Goal: Complete application form: Complete application form

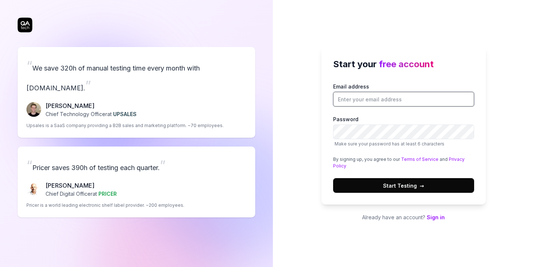
click at [398, 104] on input "Email address" at bounding box center [403, 99] width 141 height 15
type input "[EMAIL_ADDRESS][DOMAIN_NAME]"
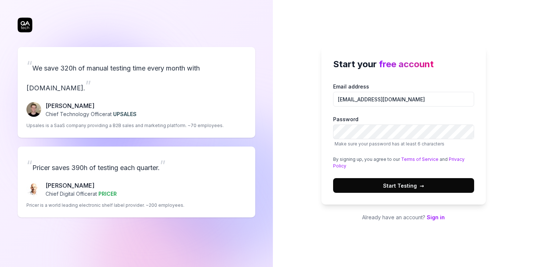
click at [401, 141] on span "Make sure your password has at least 6 characters" at bounding box center [403, 144] width 141 height 7
click at [398, 182] on span "Start Testing →" at bounding box center [403, 186] width 41 height 8
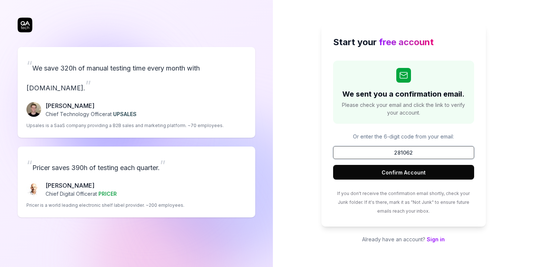
type input "281062"
click at [369, 169] on button "Confirm Account" at bounding box center [403, 172] width 141 height 15
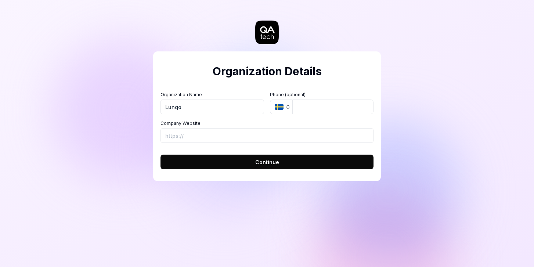
type input "Lunqo"
click at [284, 107] on button "SE" at bounding box center [281, 107] width 22 height 15
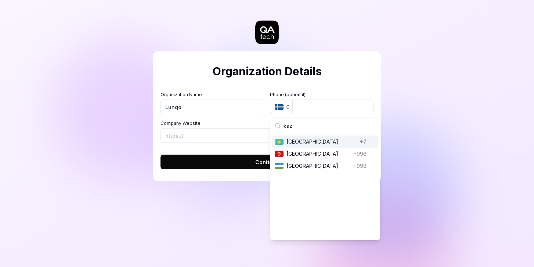
type input "kaz"
click at [296, 139] on span "[GEOGRAPHIC_DATA]" at bounding box center [322, 142] width 71 height 8
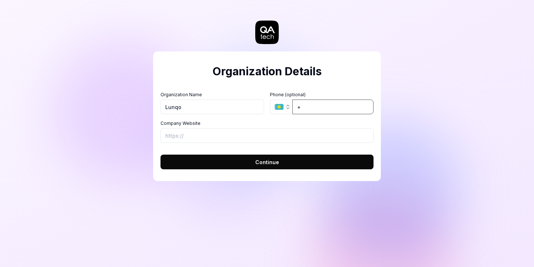
type input "+6"
type input "7"
type input "[PHONE_NUMBER]"
click at [312, 127] on div "Company Website" at bounding box center [267, 131] width 213 height 23
click at [309, 133] on input "Company Website" at bounding box center [267, 135] width 213 height 15
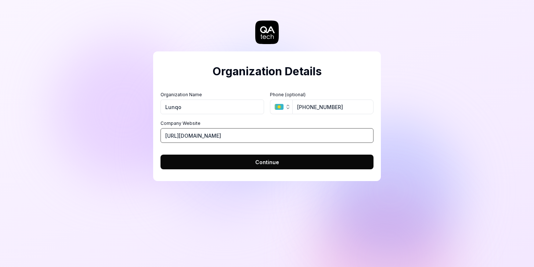
type input "[URL][DOMAIN_NAME]"
click at [322, 166] on button "Continue" at bounding box center [267, 162] width 213 height 15
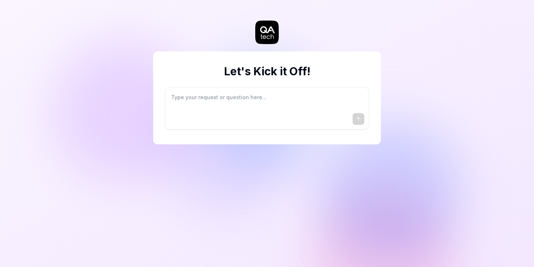
type textarea "*"
type textarea "I"
type textarea "*"
type textarea "I"
type textarea "*"
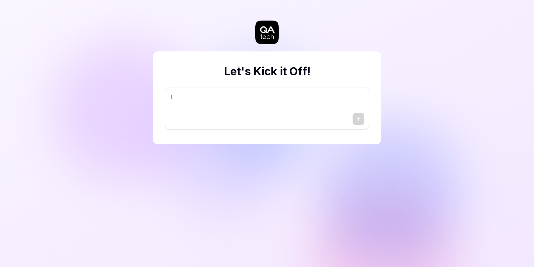
type textarea "I w"
type textarea "*"
type textarea "I wa"
type textarea "*"
type textarea "I wan"
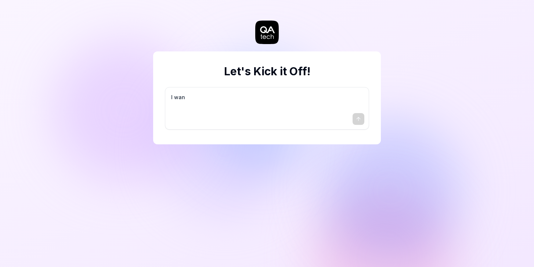
type textarea "*"
type textarea "I want"
type textarea "*"
type textarea "I want"
type textarea "*"
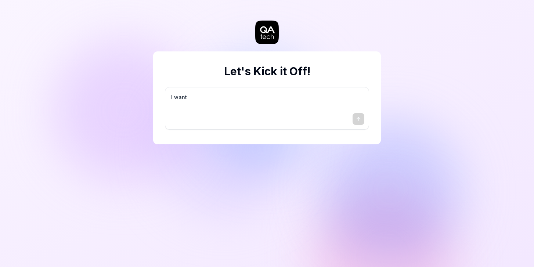
type textarea "I want a"
type textarea "*"
type textarea "I want a"
type textarea "*"
type textarea "I want a g"
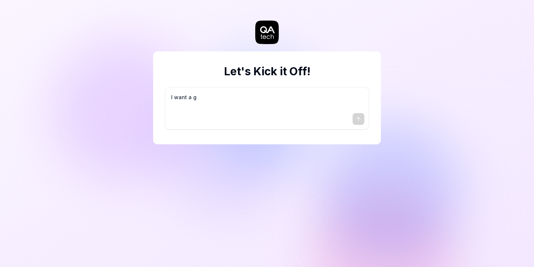
type textarea "*"
type textarea "I want a go"
type textarea "*"
type textarea "I want a goo"
type textarea "*"
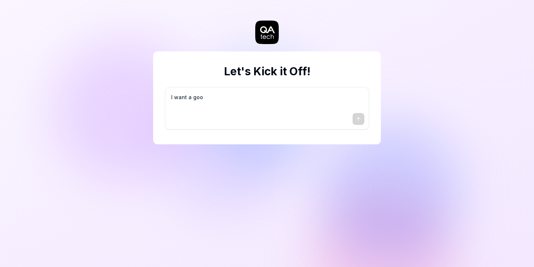
type textarea "I want a good"
type textarea "*"
type textarea "I want a good"
type textarea "*"
type textarea "I want a good t"
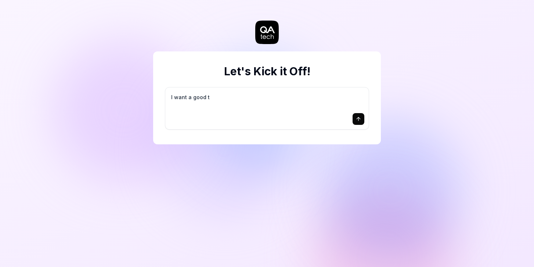
type textarea "*"
type textarea "I want a good te"
type textarea "*"
type textarea "I want a good tes"
type textarea "*"
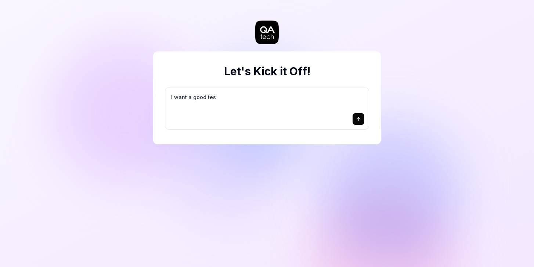
type textarea "I want a good test"
type textarea "*"
type textarea "I want a good test"
type textarea "*"
type textarea "I want a good test s"
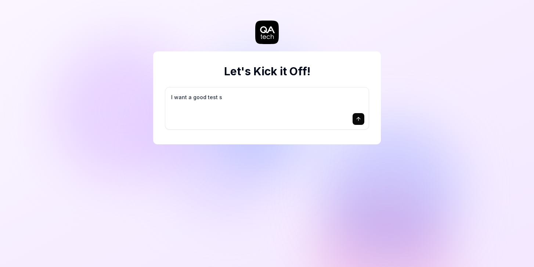
type textarea "*"
type textarea "I want a good test se"
type textarea "*"
type textarea "I want a good test set"
type textarea "*"
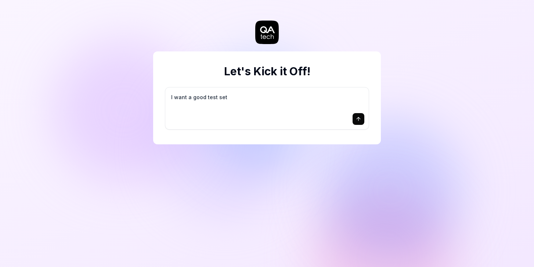
type textarea "I want a good test setu"
type textarea "*"
type textarea "I want a good test setup"
type textarea "*"
type textarea "I want a good test setup"
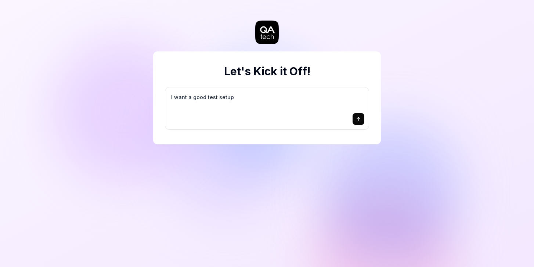
type textarea "*"
type textarea "I want a good test setup f"
type textarea "*"
type textarea "I want a good test setup fo"
type textarea "*"
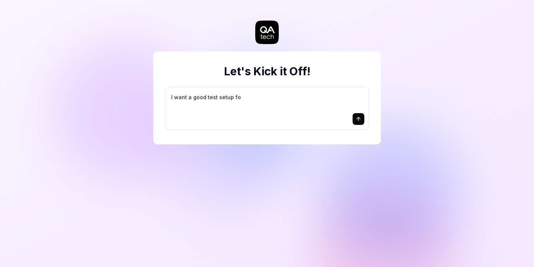
type textarea "I want a good test setup for"
type textarea "*"
type textarea "I want a good test setup for"
type textarea "*"
type textarea "I want a good test setup for m"
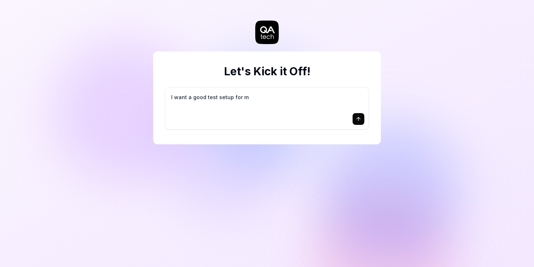
type textarea "*"
type textarea "I want a good test setup for my"
type textarea "*"
type textarea "I want a good test setup for my"
type textarea "*"
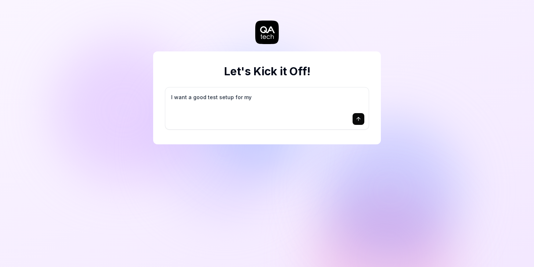
type textarea "I want a good test setup for my s"
type textarea "*"
type textarea "I want a good test setup for my si"
type textarea "*"
type textarea "I want a good test setup for my sit"
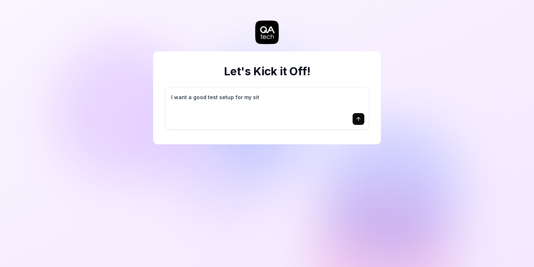
type textarea "*"
type textarea "I want a good test setup for my site"
type textarea "*"
type textarea "I want a good test setup for my site"
type textarea "*"
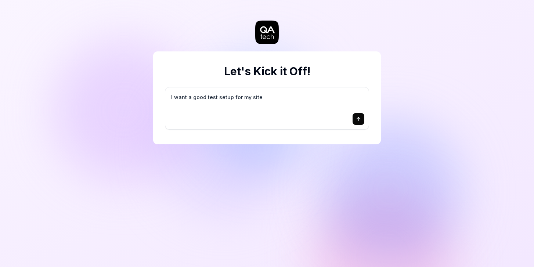
type textarea "I want a good test setup for my site -"
type textarea "*"
type textarea "I want a good test setup for my site -"
type textarea "*"
type textarea "I want a good test setup for my site - h"
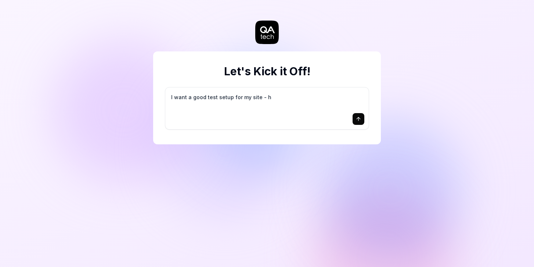
type textarea "*"
type textarea "I want a good test setup for my site - he"
type textarea "*"
type textarea "I want a good test setup for my site - hel"
type textarea "*"
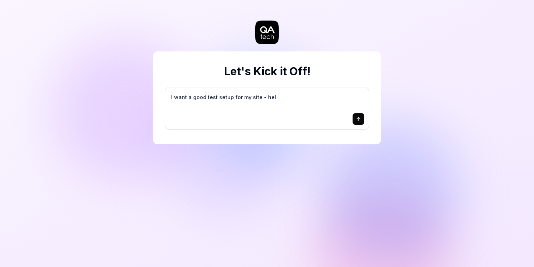
type textarea "I want a good test setup for my site - help"
type textarea "*"
type textarea "I want a good test setup for my site - help"
type textarea "*"
type textarea "I want a good test setup for my site - help m"
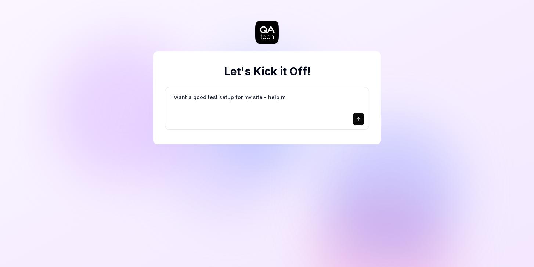
type textarea "*"
type textarea "I want a good test setup for my site - help me"
type textarea "*"
type textarea "I want a good test setup for my site - help me"
type textarea "*"
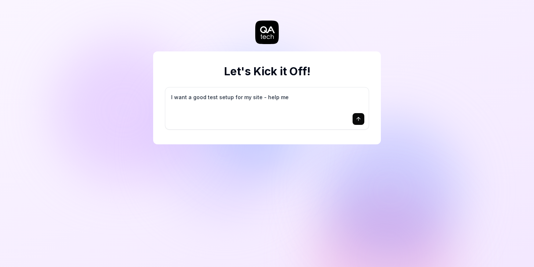
type textarea "I want a good test setup for my site - help me c"
type textarea "*"
type textarea "I want a good test setup for my site - help me cr"
type textarea "*"
type textarea "I want a good test setup for my site - help me cre"
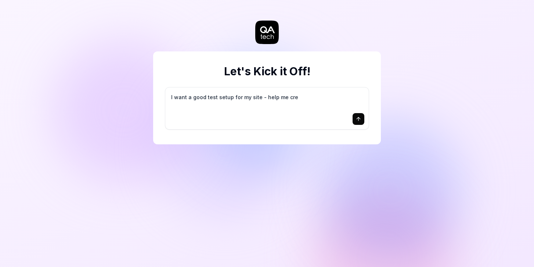
type textarea "*"
type textarea "I want a good test setup for my site - help me crea"
type textarea "*"
type textarea "I want a good test setup for my site - help me creat"
type textarea "*"
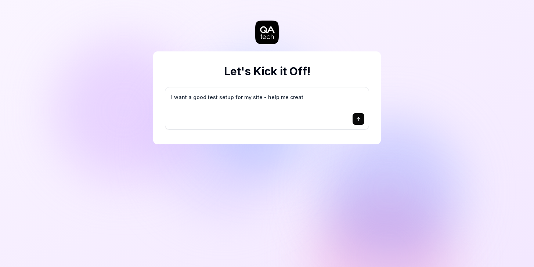
type textarea "I want a good test setup for my site - help me create"
type textarea "*"
type textarea "I want a good test setup for my site - help me create"
type textarea "*"
type textarea "I want a good test setup for my site - help me create t"
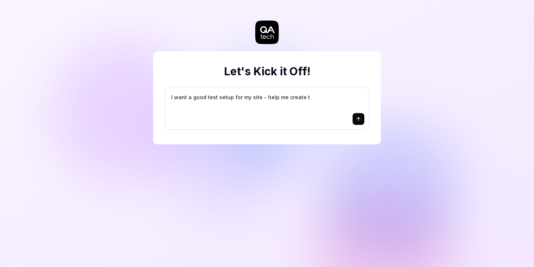
type textarea "*"
type textarea "I want a good test setup for my site - help me create th"
type textarea "*"
type textarea "I want a good test setup for my site - help me create the"
type textarea "*"
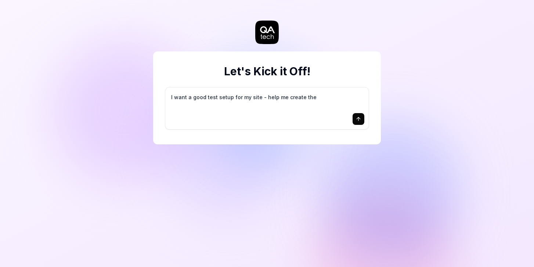
type textarea "I want a good test setup for my site - help me create the"
type textarea "*"
type textarea "I want a good test setup for my site - help me create the f"
type textarea "*"
type textarea "I want a good test setup for my site - help me create the fi"
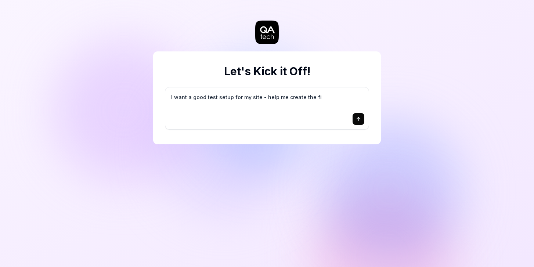
type textarea "*"
type textarea "I want a good test setup for my site - help me create the fir"
type textarea "*"
type textarea "I want a good test setup for my site - help me create the firs"
type textarea "*"
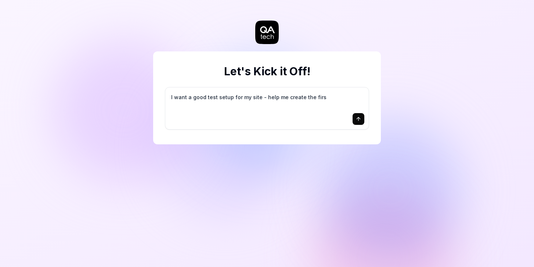
type textarea "I want a good test setup for my site - help me create the first"
type textarea "*"
type textarea "I want a good test setup for my site - help me create the first"
type textarea "*"
type textarea "I want a good test setup for my site - help me create the first 3"
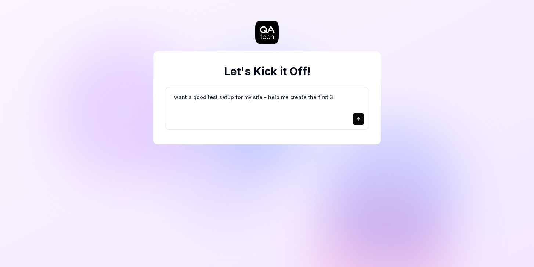
type textarea "*"
type textarea "I want a good test setup for my site - help me create the first 3-"
type textarea "*"
type textarea "I want a good test setup for my site - help me create the first 3-5"
type textarea "*"
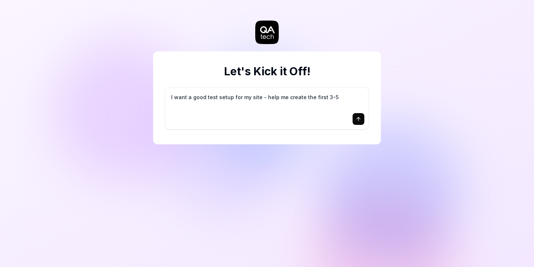
type textarea "I want a good test setup for my site - help me create the first 3-5"
type textarea "*"
type textarea "I want a good test setup for my site - help me create the first 3-5 t"
type textarea "*"
type textarea "I want a good test setup for my site - help me create the first 3-5 te"
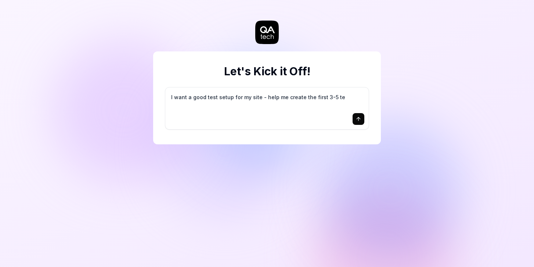
type textarea "*"
type textarea "I want a good test setup for my site - help me create the first 3-5 tes"
type textarea "*"
type textarea "I want a good test setup for my site - help me create the first 3-5 test"
type textarea "*"
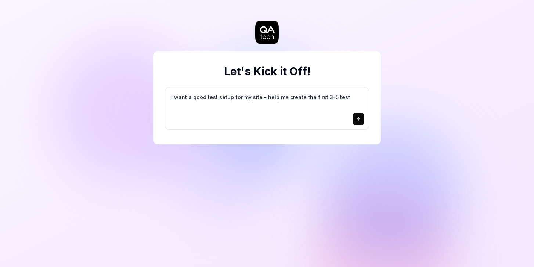
type textarea "I want a good test setup for my site - help me create the first 3-5 test"
type textarea "*"
type textarea "I want a good test setup for my site - help me create the first 3-5 test c"
type textarea "*"
type textarea "I want a good test setup for my site - help me create the first 3-5 test ca"
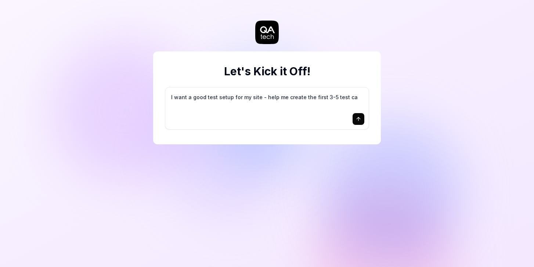
type textarea "*"
type textarea "I want a good test setup for my site - help me create the first 3-5 test cas"
type textarea "*"
type textarea "I want a good test setup for my site - help me create the first 3-5 test case"
type textarea "*"
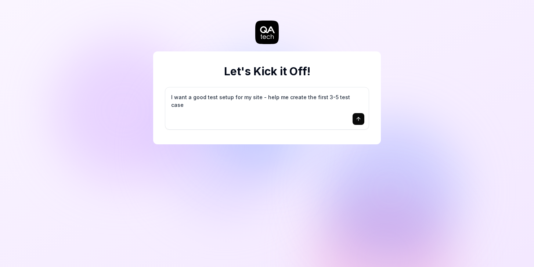
type textarea "I want a good test setup for my site - help me create the first 3-5 test cases"
click at [342, 98] on textarea "I want a good test setup for my site - help me create the first 3-5 test cases" at bounding box center [267, 101] width 195 height 18
click at [356, 118] on icon "submit" at bounding box center [359, 119] width 6 height 6
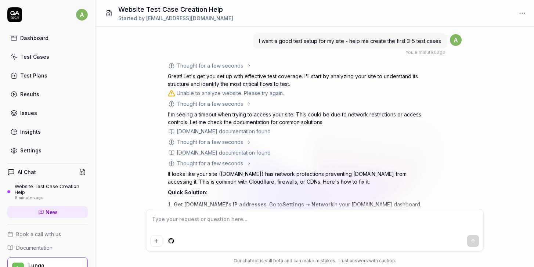
type textarea "*"
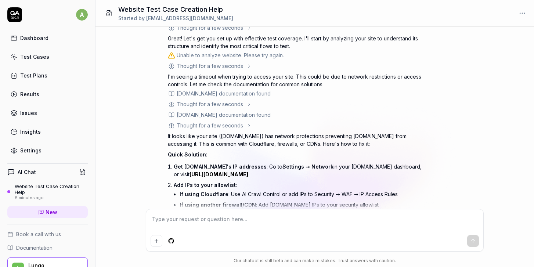
scroll to position [105, 0]
